Goal: Task Accomplishment & Management: Complete application form

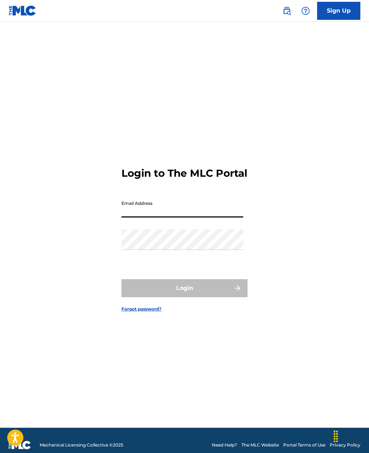
type input "[EMAIL_ADDRESS][DOMAIN_NAME]"
click at [184, 297] on button "Login" at bounding box center [184, 288] width 126 height 18
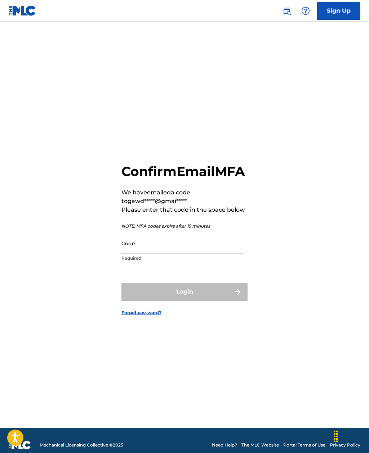
click at [232, 253] on input "Code" at bounding box center [182, 243] width 122 height 21
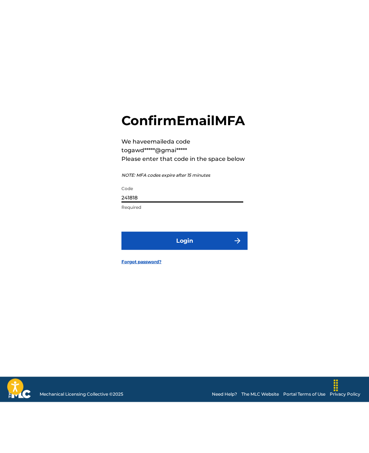
type input "241818"
click at [214, 282] on button "Login" at bounding box center [184, 291] width 126 height 18
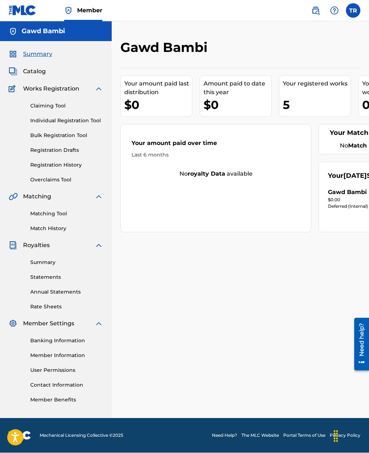
click at [62, 103] on link "Claiming Tool" at bounding box center [66, 106] width 73 height 8
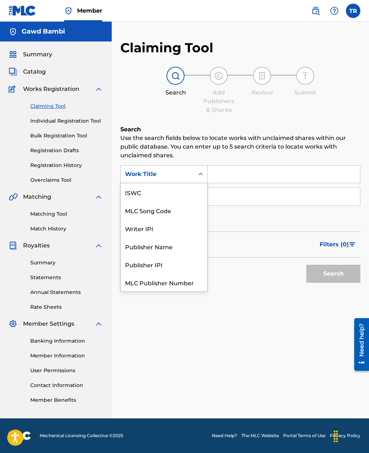
scroll to position [18, 0]
click at [252, 175] on input "Search Form" at bounding box center [284, 173] width 152 height 17
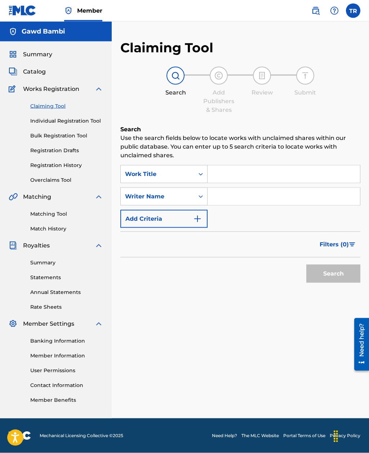
click at [65, 213] on link "Matching Tool" at bounding box center [66, 214] width 73 height 8
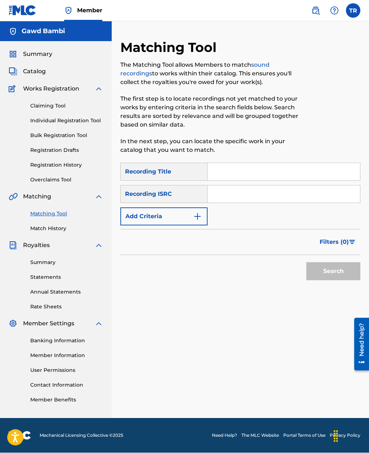
click at [273, 170] on input "Search Form" at bounding box center [284, 171] width 152 height 17
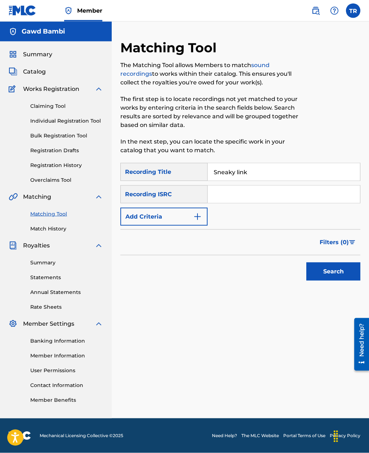
type input "Sneaky link"
click at [258, 197] on input "Search Form" at bounding box center [284, 194] width 152 height 17
type input "[PERSON_NAME]"
click at [331, 273] on button "Search" at bounding box center [333, 271] width 54 height 18
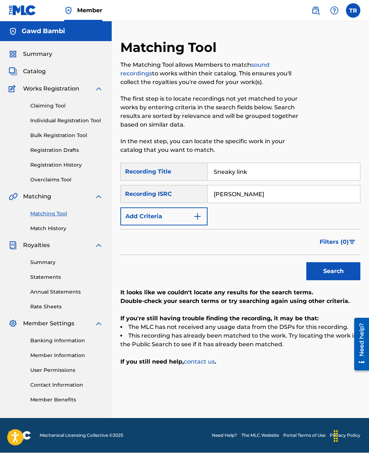
click at [92, 117] on link "Individual Registration Tool" at bounding box center [66, 121] width 73 height 8
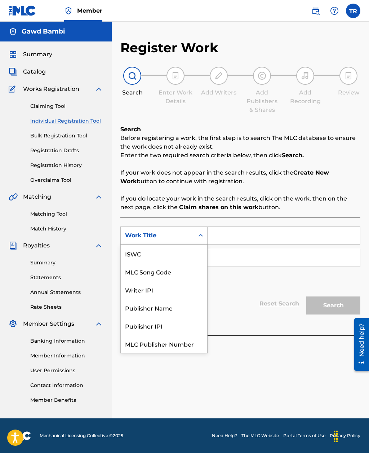
scroll to position [18, 0]
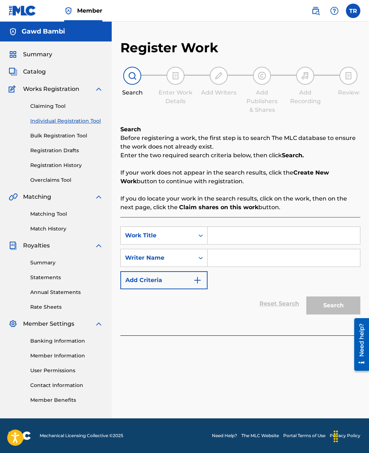
click at [242, 232] on input "Search Form" at bounding box center [284, 235] width 152 height 17
type input "Sneaky Link"
click at [242, 298] on div "Reset Search Search" at bounding box center [240, 303] width 240 height 29
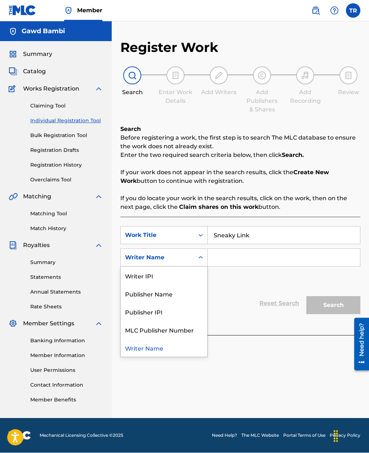
click at [239, 259] on input "Search Form" at bounding box center [284, 257] width 152 height 17
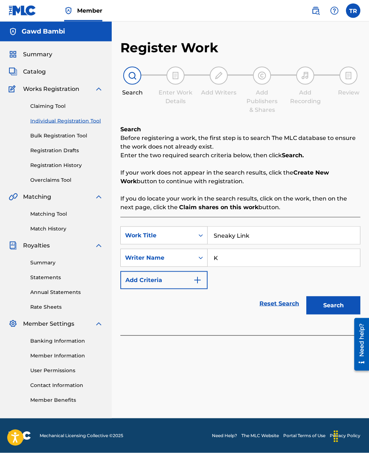
click at [323, 301] on button "Search" at bounding box center [333, 305] width 54 height 18
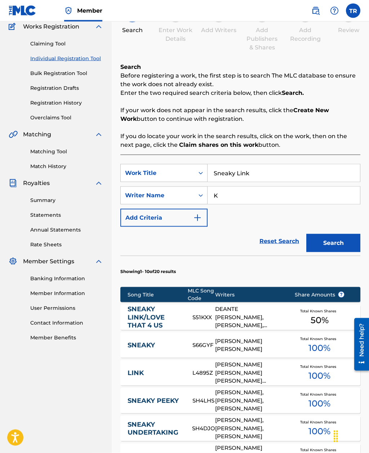
scroll to position [64, 0]
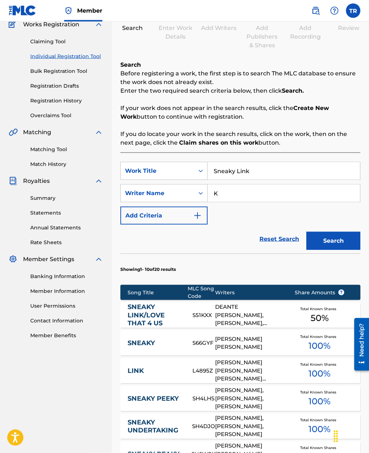
click at [245, 193] on input "K" at bounding box center [284, 192] width 152 height 17
type input "Kilo kev"
click at [336, 241] on button "Search" at bounding box center [333, 241] width 54 height 18
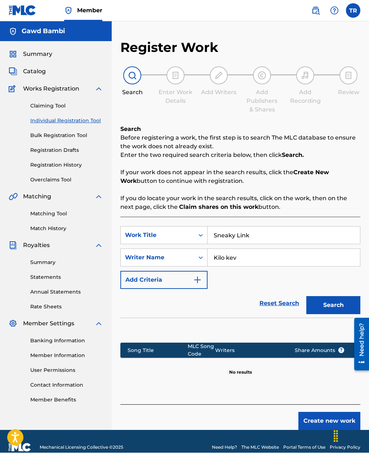
click at [326, 424] on button "Create new work" at bounding box center [329, 421] width 62 height 18
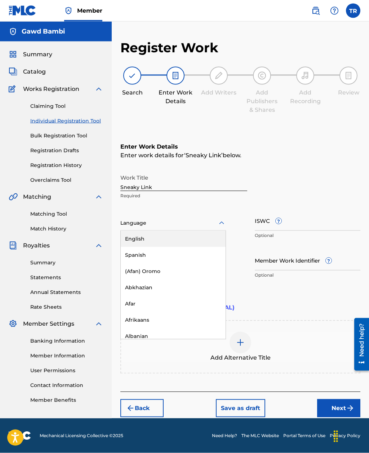
click at [211, 241] on div "English" at bounding box center [173, 239] width 105 height 16
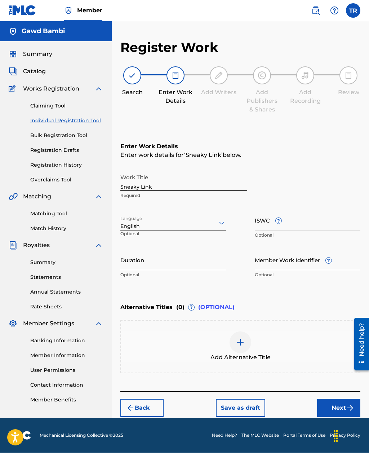
click at [339, 410] on button "Next" at bounding box center [338, 408] width 43 height 18
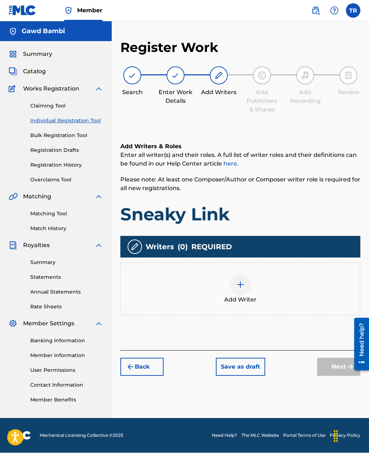
click at [248, 289] on div at bounding box center [240, 285] width 22 height 22
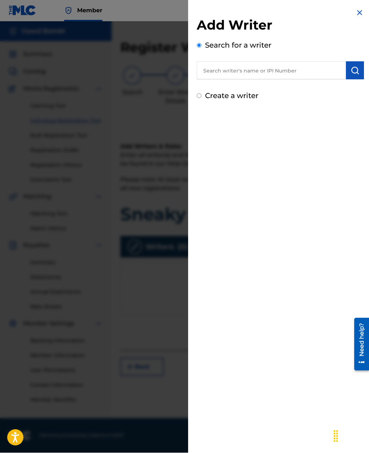
click at [279, 69] on input "text" at bounding box center [271, 71] width 149 height 18
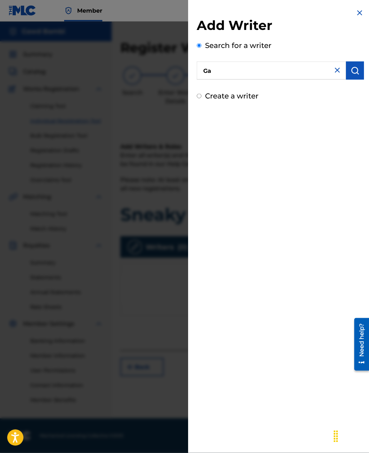
type input "G"
click at [257, 91] on div "[PERSON_NAME]" at bounding box center [271, 87] width 149 height 13
type input "[PERSON_NAME]"
click at [352, 71] on img "submit" at bounding box center [355, 70] width 9 height 9
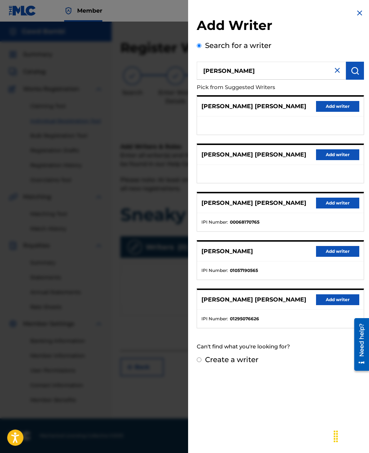
click at [342, 249] on button "Add writer" at bounding box center [337, 251] width 43 height 11
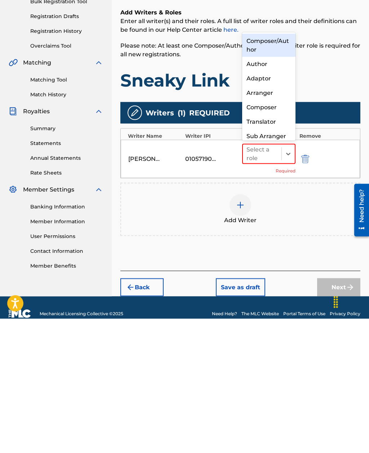
click at [267, 191] on div "Author" at bounding box center [268, 198] width 53 height 14
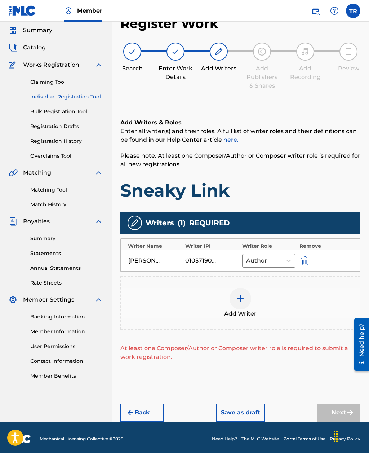
scroll to position [27, 0]
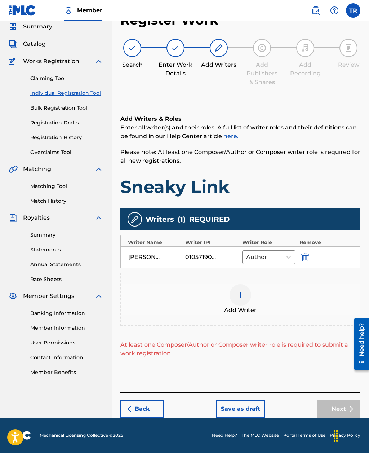
click at [240, 298] on img at bounding box center [240, 295] width 9 height 9
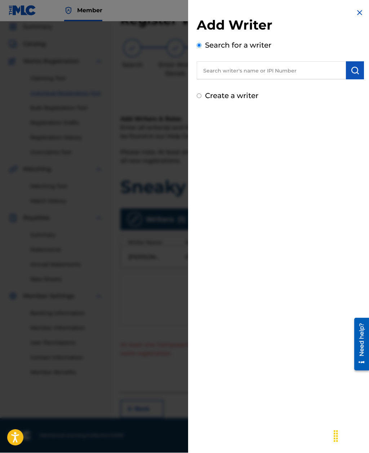
click at [282, 67] on input "text" at bounding box center [271, 71] width 149 height 18
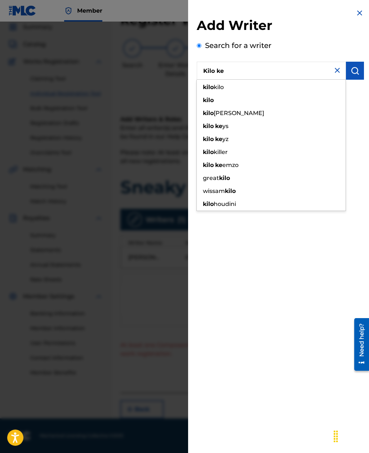
type input "Kilo kev"
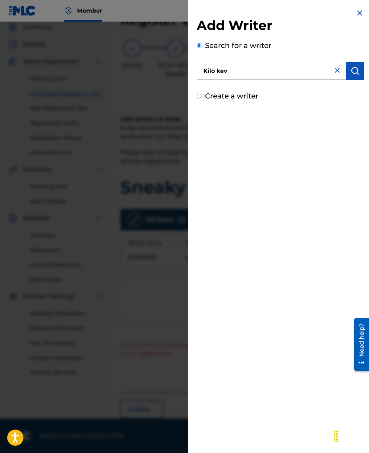
click at [357, 11] on img at bounding box center [359, 13] width 9 height 9
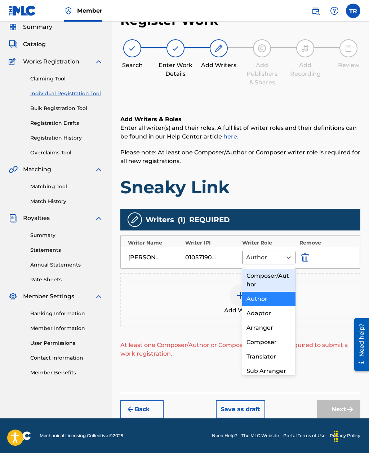
click at [284, 277] on div "Composer/Author" at bounding box center [268, 279] width 53 height 23
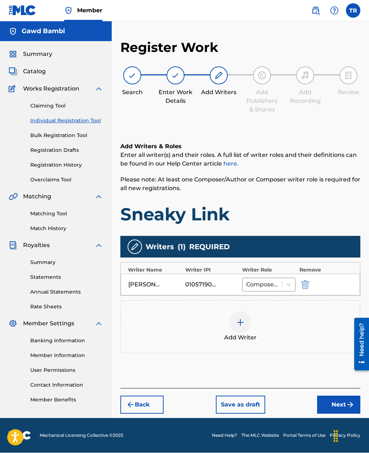
click at [342, 396] on button "Next" at bounding box center [338, 405] width 43 height 18
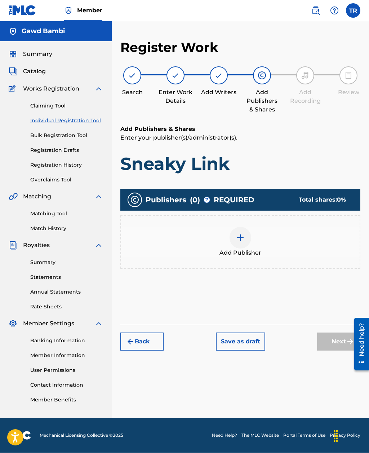
click at [241, 233] on img at bounding box center [240, 237] width 9 height 9
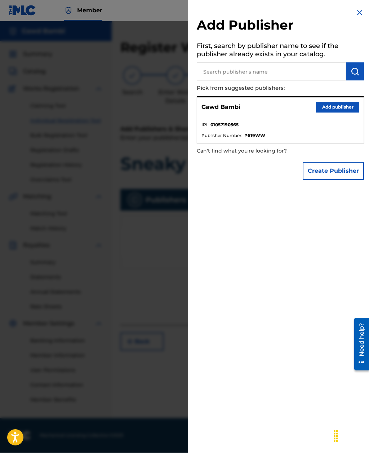
click at [340, 108] on button "Add publisher" at bounding box center [337, 107] width 43 height 11
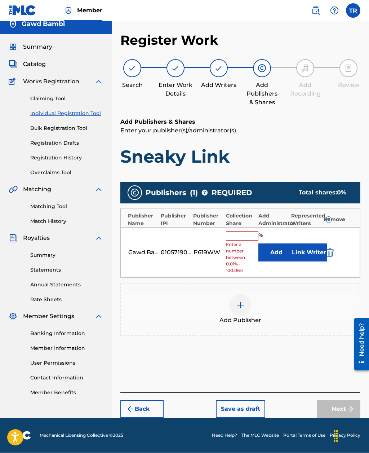
click at [247, 231] on input "text" at bounding box center [242, 235] width 32 height 9
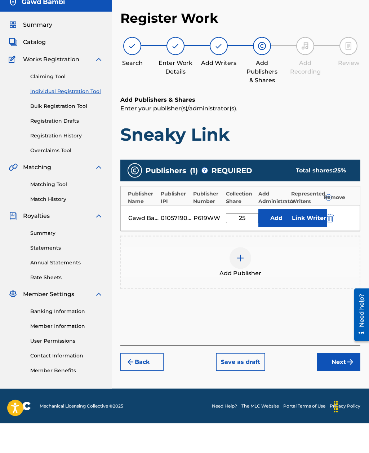
type input "25"
click at [275, 239] on button "Add" at bounding box center [276, 248] width 36 height 18
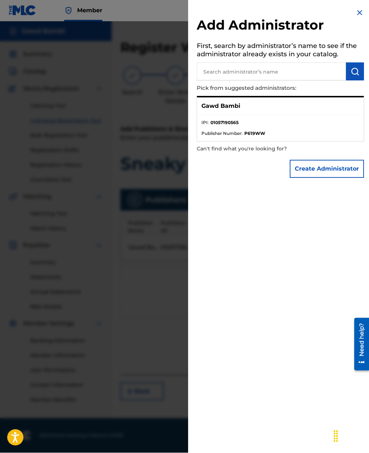
click at [358, 12] on img at bounding box center [359, 13] width 9 height 9
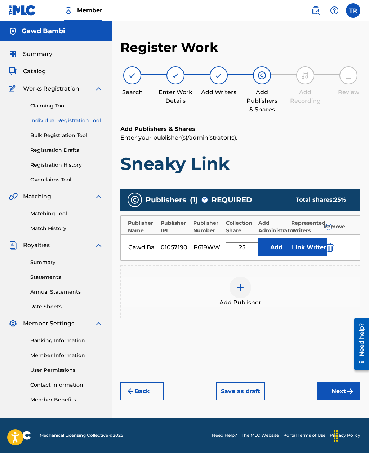
click at [312, 239] on button "Link Writer" at bounding box center [309, 248] width 36 height 18
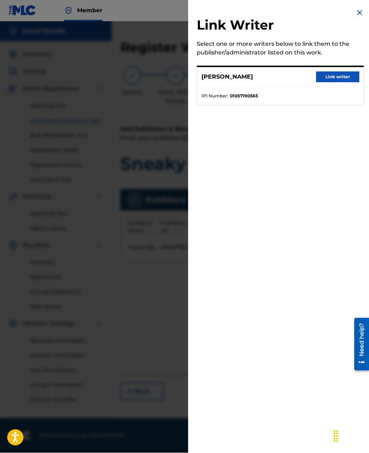
click at [343, 77] on button "Link writer" at bounding box center [337, 77] width 43 height 11
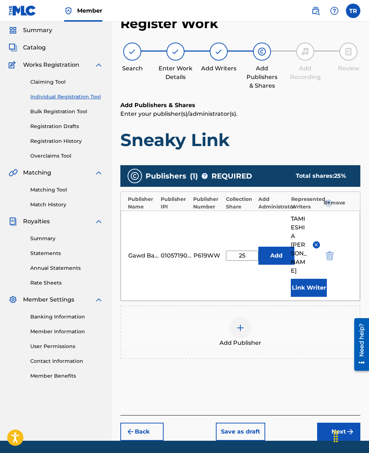
click at [276, 250] on button "Add" at bounding box center [276, 255] width 36 height 18
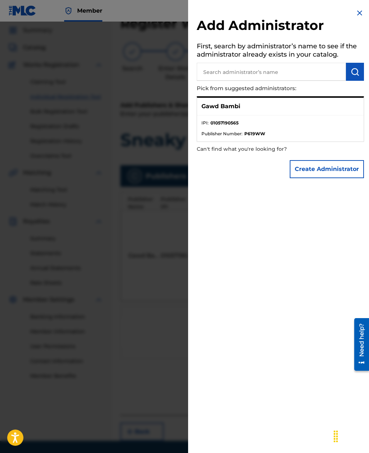
click at [335, 113] on div "Gawd Bambi" at bounding box center [280, 107] width 166 height 18
click at [294, 127] on li "IPI : 01057190565" at bounding box center [280, 125] width 158 height 11
click at [355, 16] on img at bounding box center [359, 13] width 9 height 9
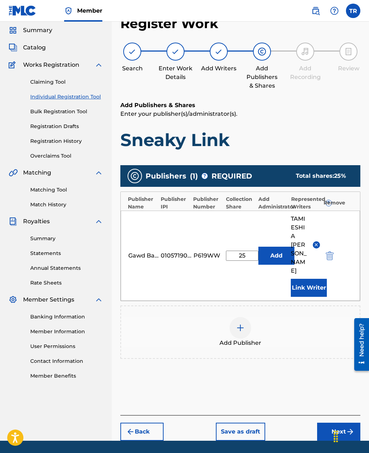
click at [329, 422] on button "Next" at bounding box center [338, 431] width 43 height 18
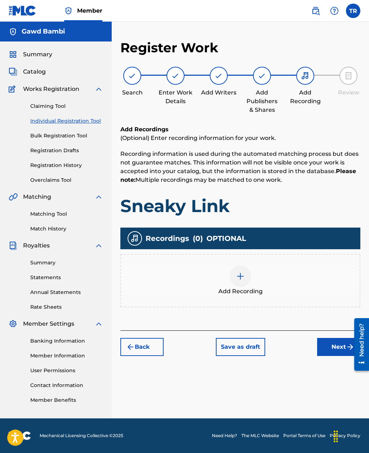
click at [241, 272] on img at bounding box center [240, 276] width 9 height 9
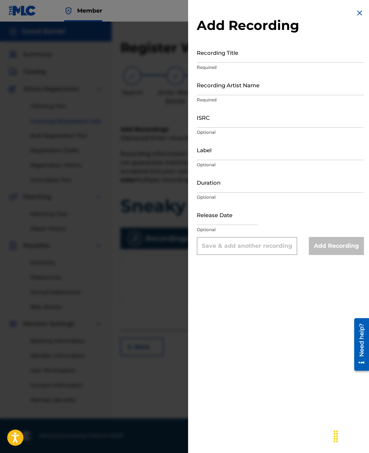
click at [248, 48] on input "Recording Title" at bounding box center [280, 52] width 167 height 21
type input "Sneaky Link"
click at [232, 86] on input "Recording Artist Name" at bounding box center [280, 85] width 167 height 21
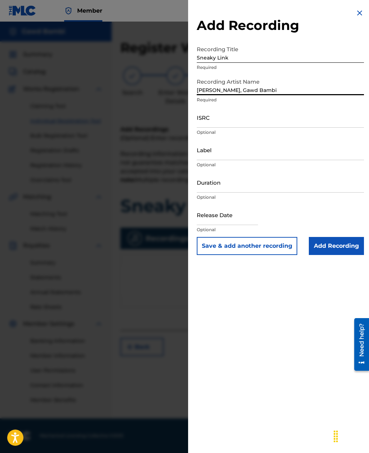
type input "[PERSON_NAME], Gawd Bambi"
click at [240, 117] on input "ISRC" at bounding box center [280, 117] width 167 height 21
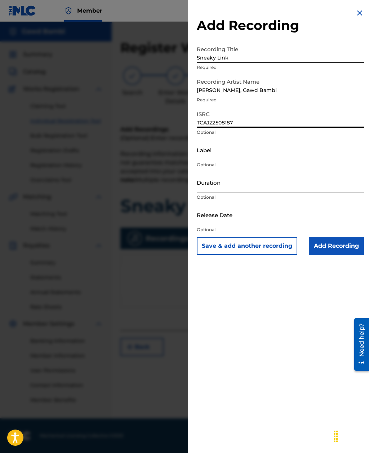
type input "TCAJZ2508187"
click at [224, 217] on input "text" at bounding box center [227, 214] width 61 height 21
select select "7"
select select "2025"
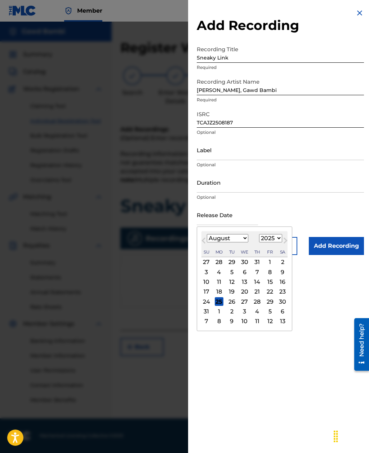
click at [222, 301] on div "25" at bounding box center [219, 301] width 9 height 9
type input "[DATE]"
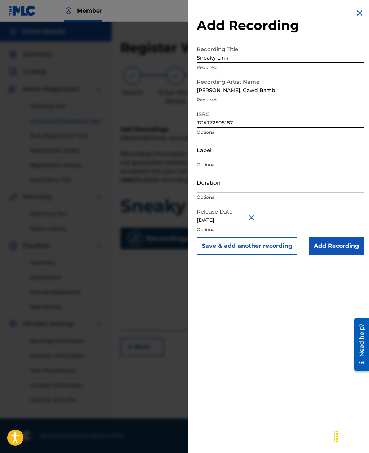
click at [339, 251] on input "Add Recording" at bounding box center [336, 246] width 55 height 18
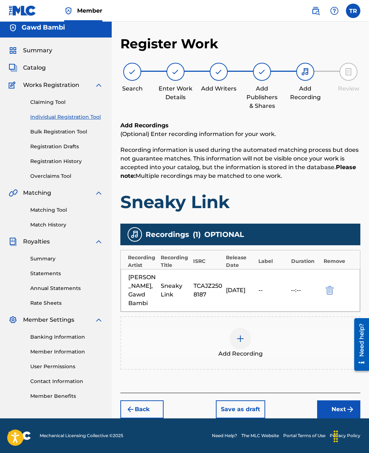
click at [338, 400] on button "Next" at bounding box center [338, 409] width 43 height 18
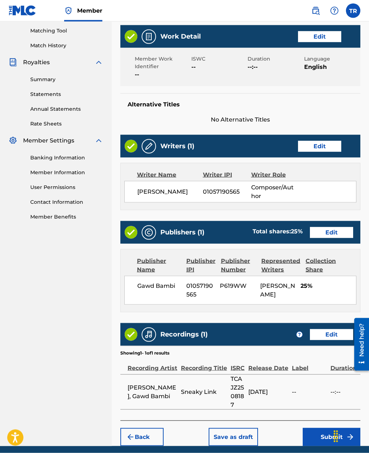
scroll to position [186, 0]
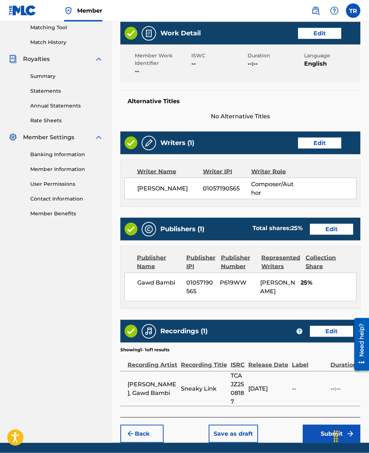
click at [327, 432] on button "Submit" at bounding box center [332, 433] width 58 height 18
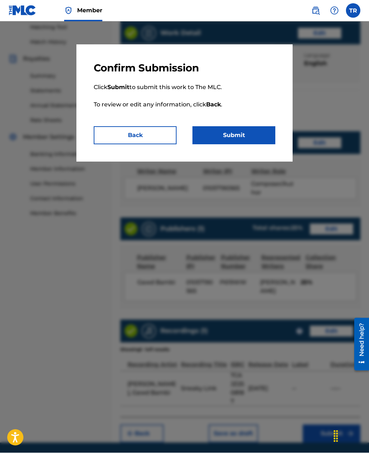
click at [246, 131] on button "Submit" at bounding box center [233, 135] width 83 height 18
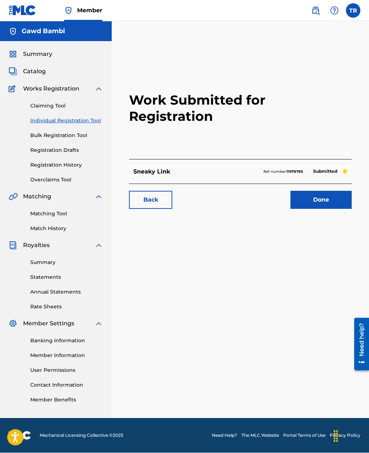
click at [40, 264] on link "Summary" at bounding box center [66, 263] width 73 height 8
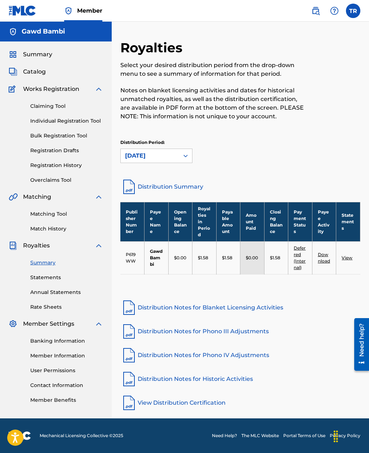
click at [348, 260] on link "View" at bounding box center [347, 257] width 11 height 5
